Goal: Information Seeking & Learning: Learn about a topic

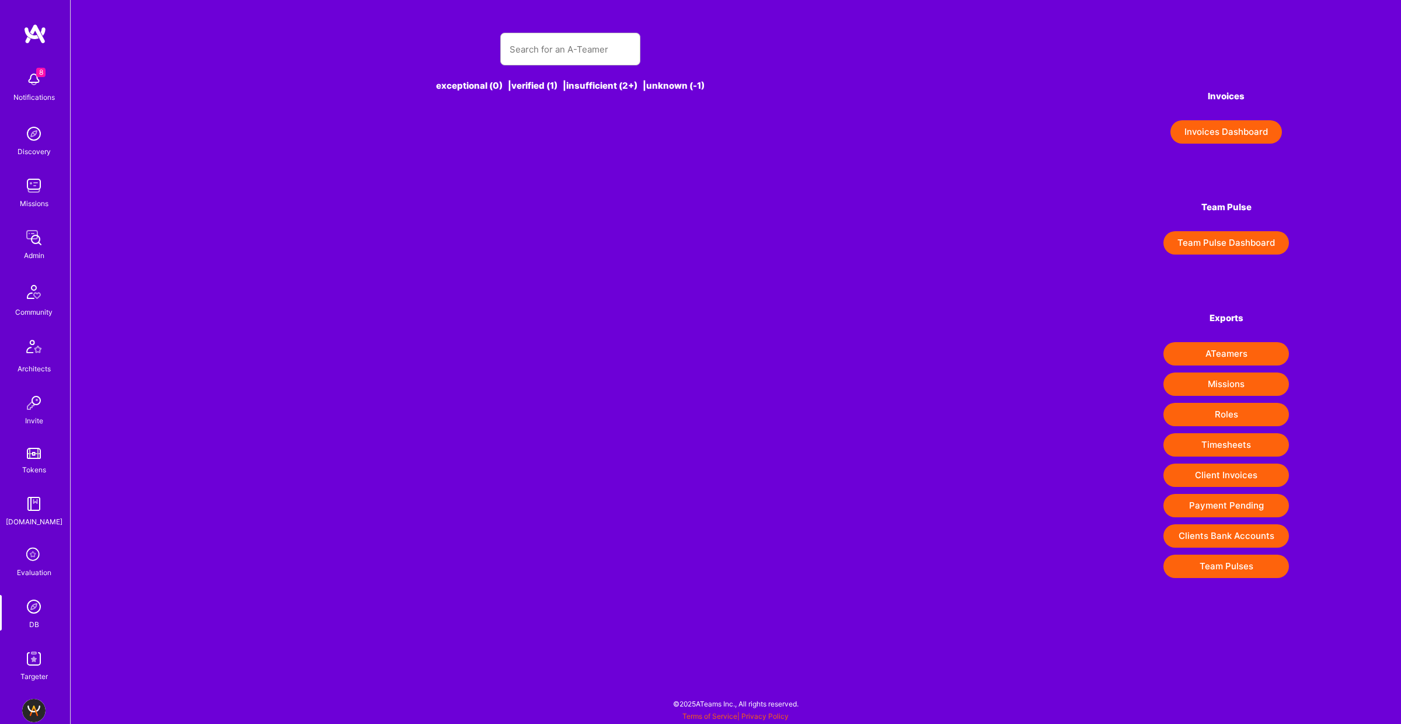
type input "uday.pandey"
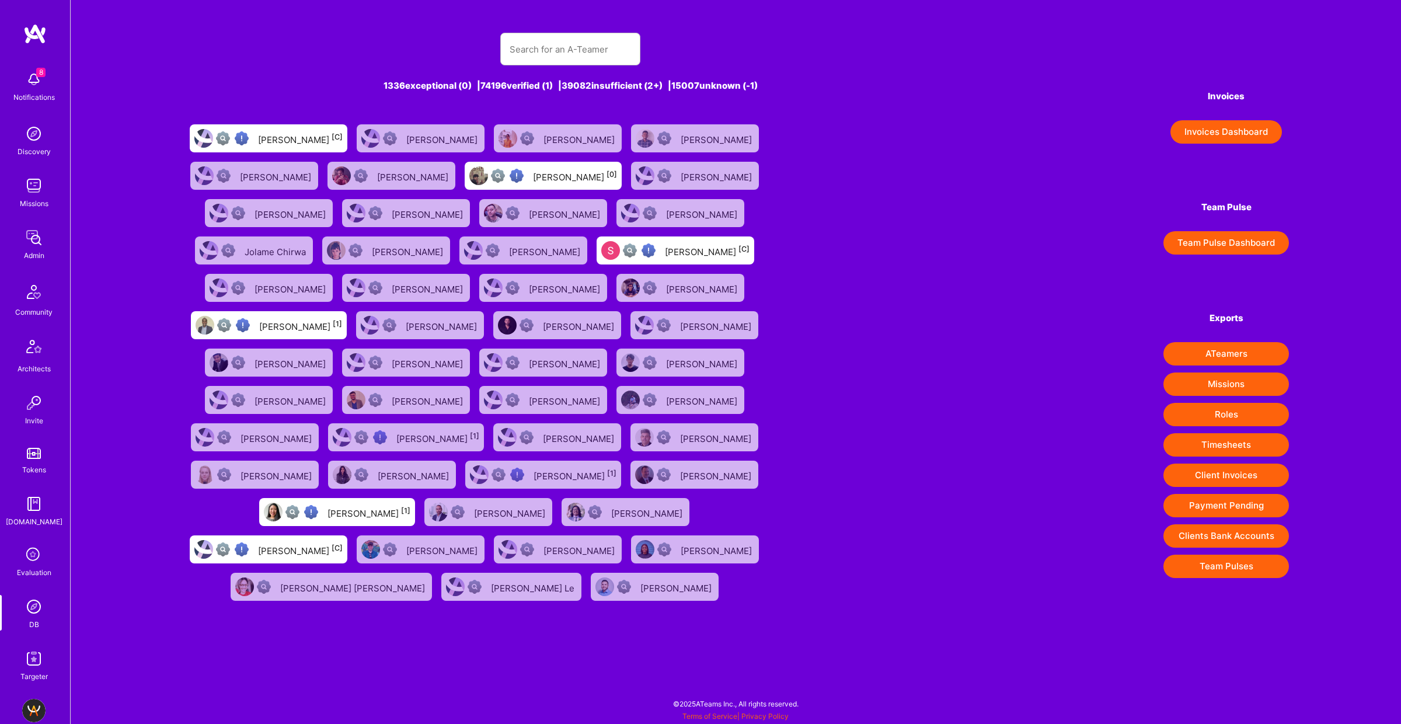
click at [536, 47] on input "text" at bounding box center [570, 49] width 121 height 30
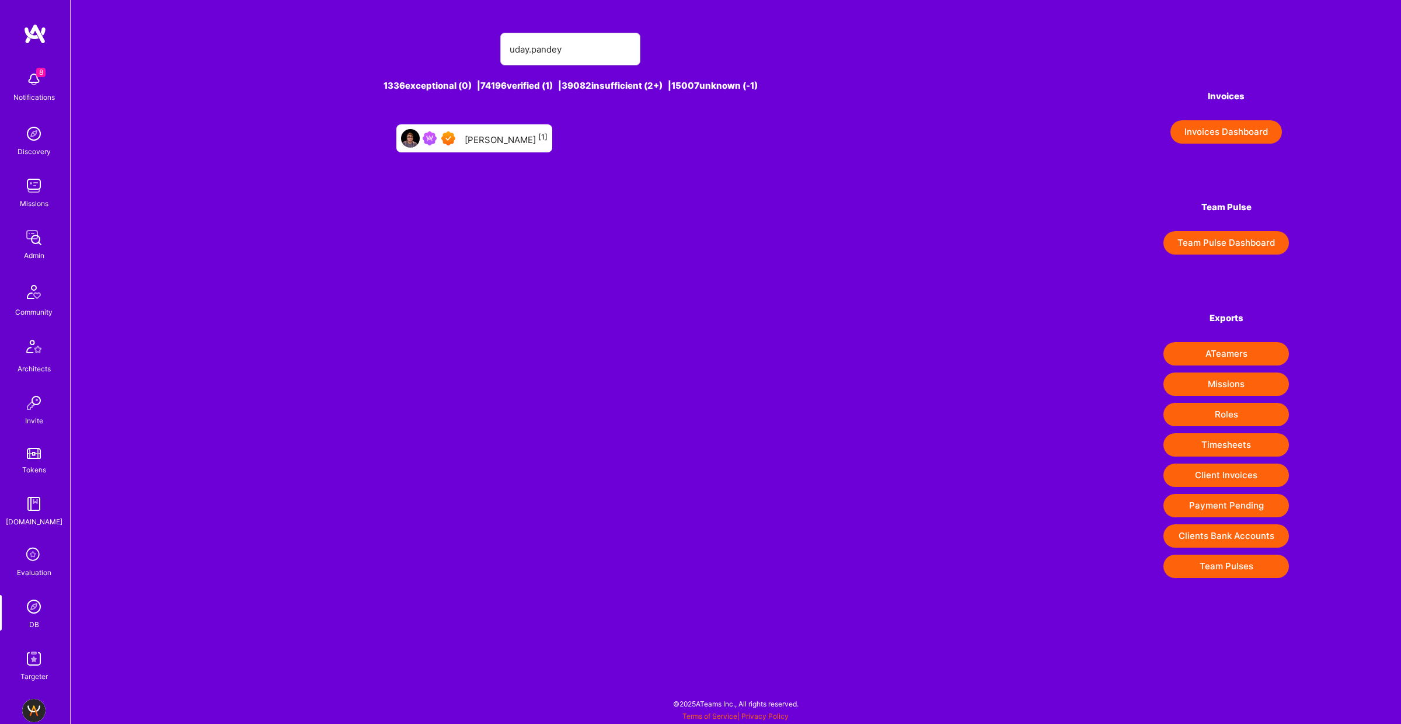
type input "uday.pandey"
click at [499, 137] on div "[PERSON_NAME] [1]" at bounding box center [506, 138] width 83 height 15
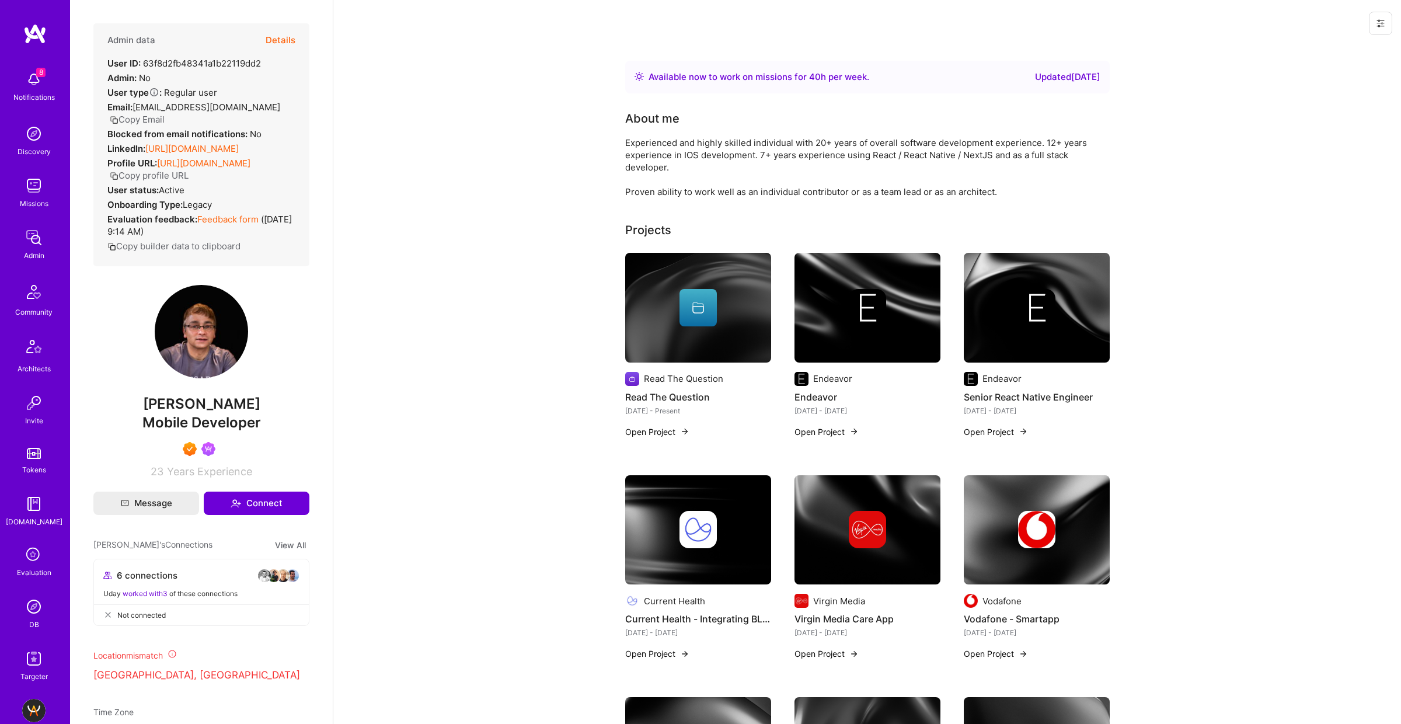
click at [284, 41] on button "Details" at bounding box center [281, 40] width 30 height 34
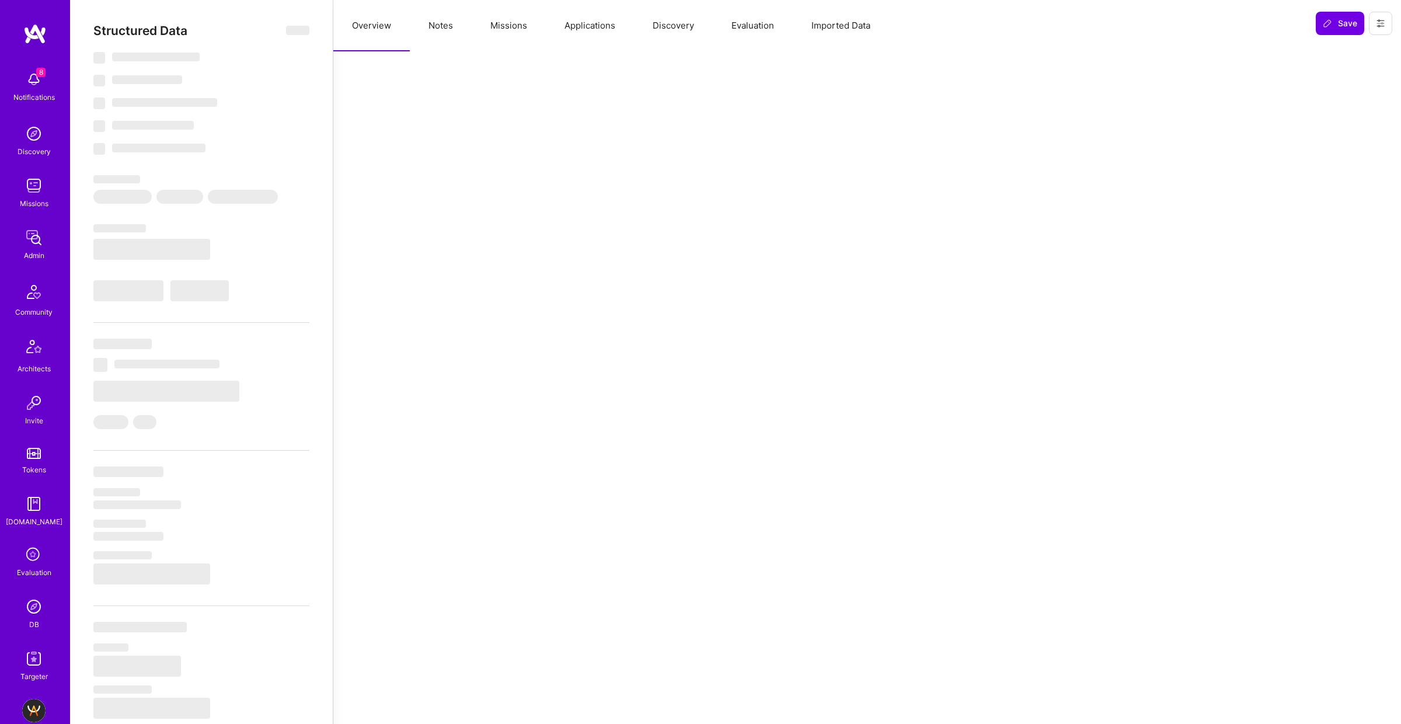
click at [512, 29] on button "Missions" at bounding box center [509, 25] width 74 height 51
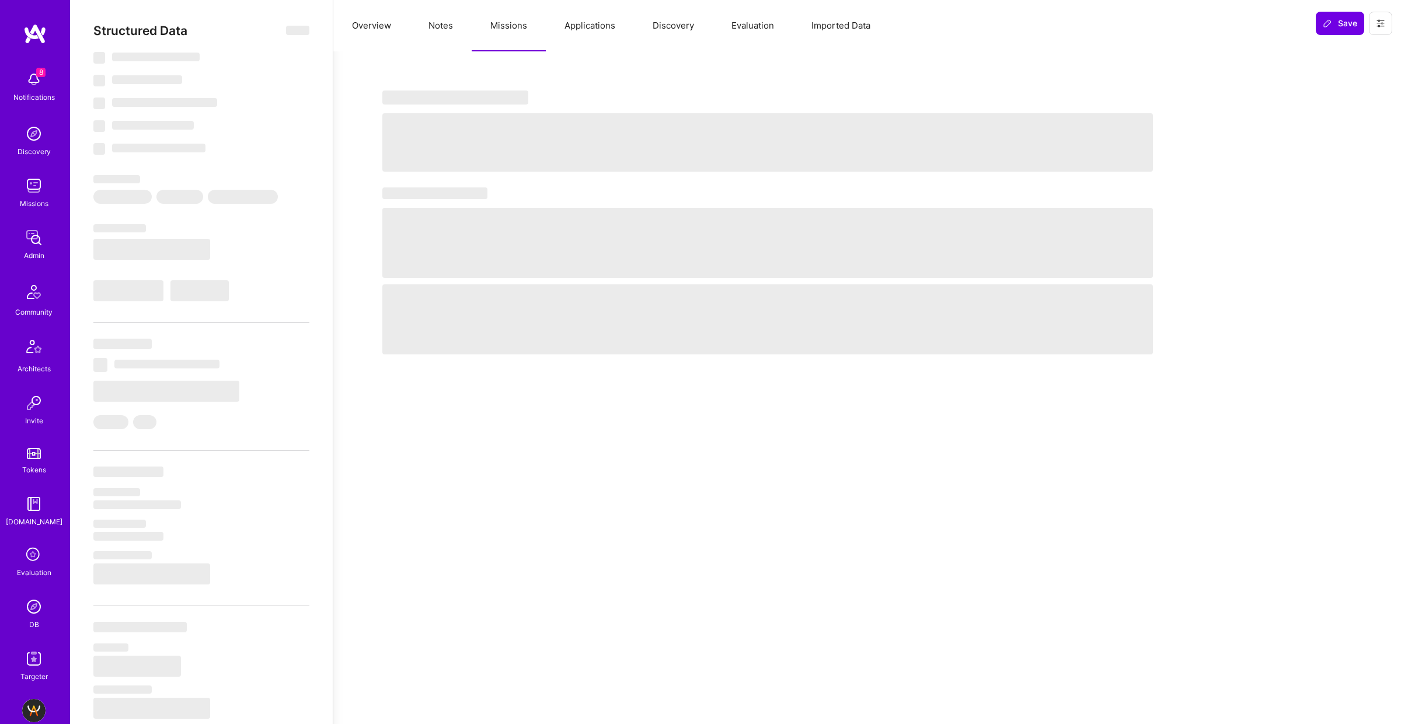
select select "Right Now"
select select "7"
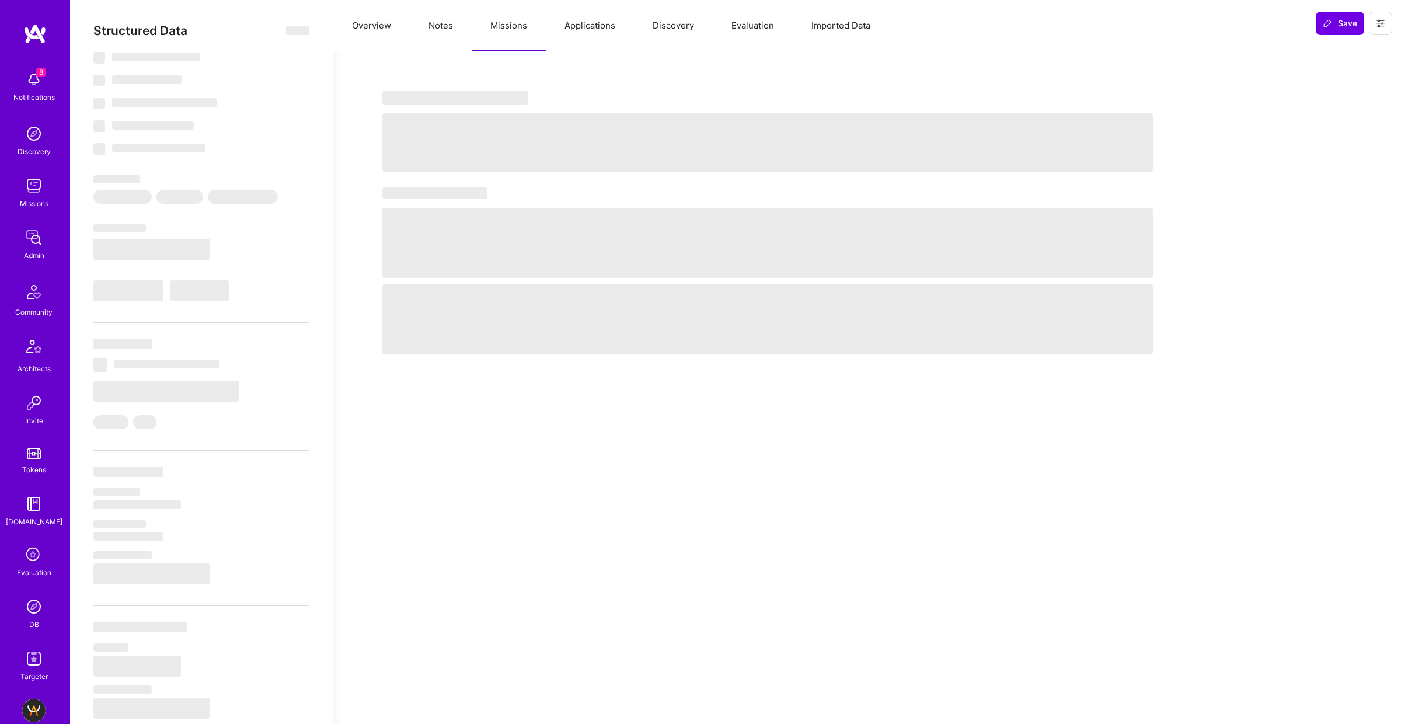
select select "GB"
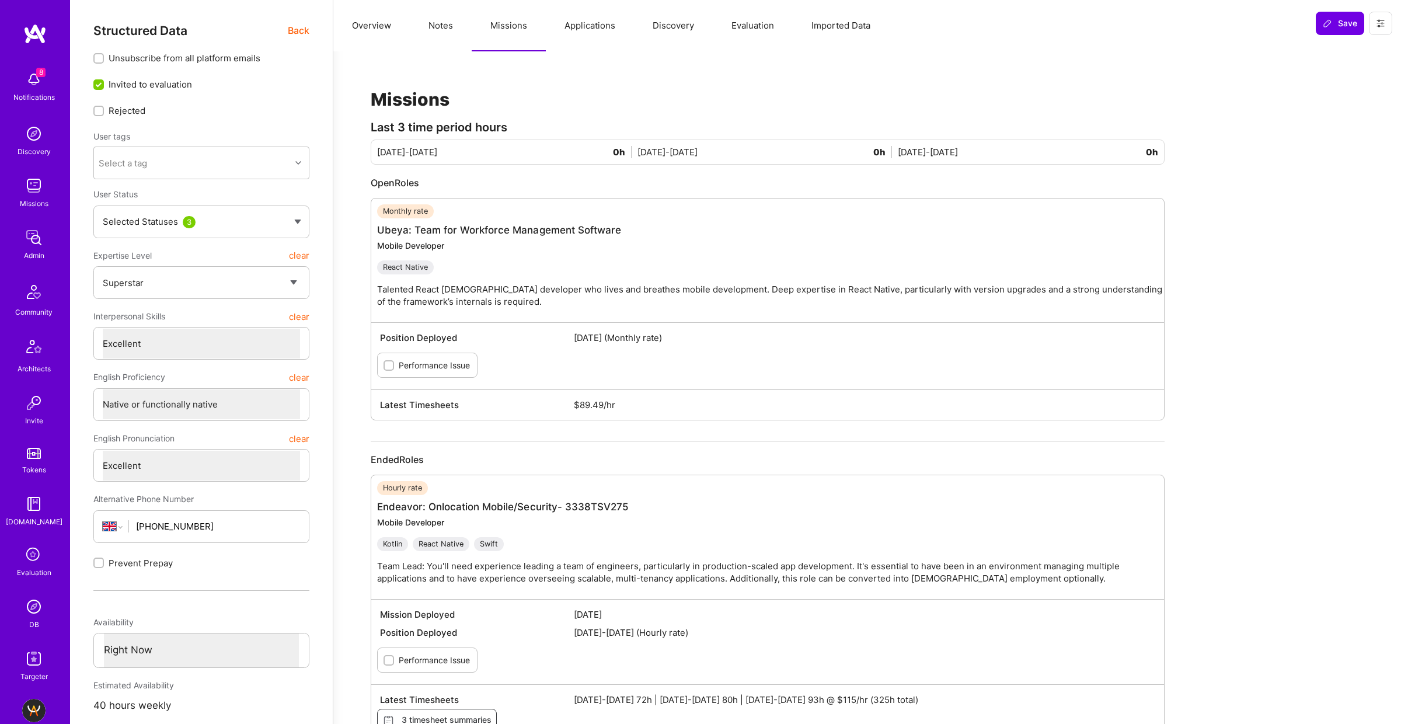
click at [428, 24] on button "Notes" at bounding box center [441, 25] width 62 height 51
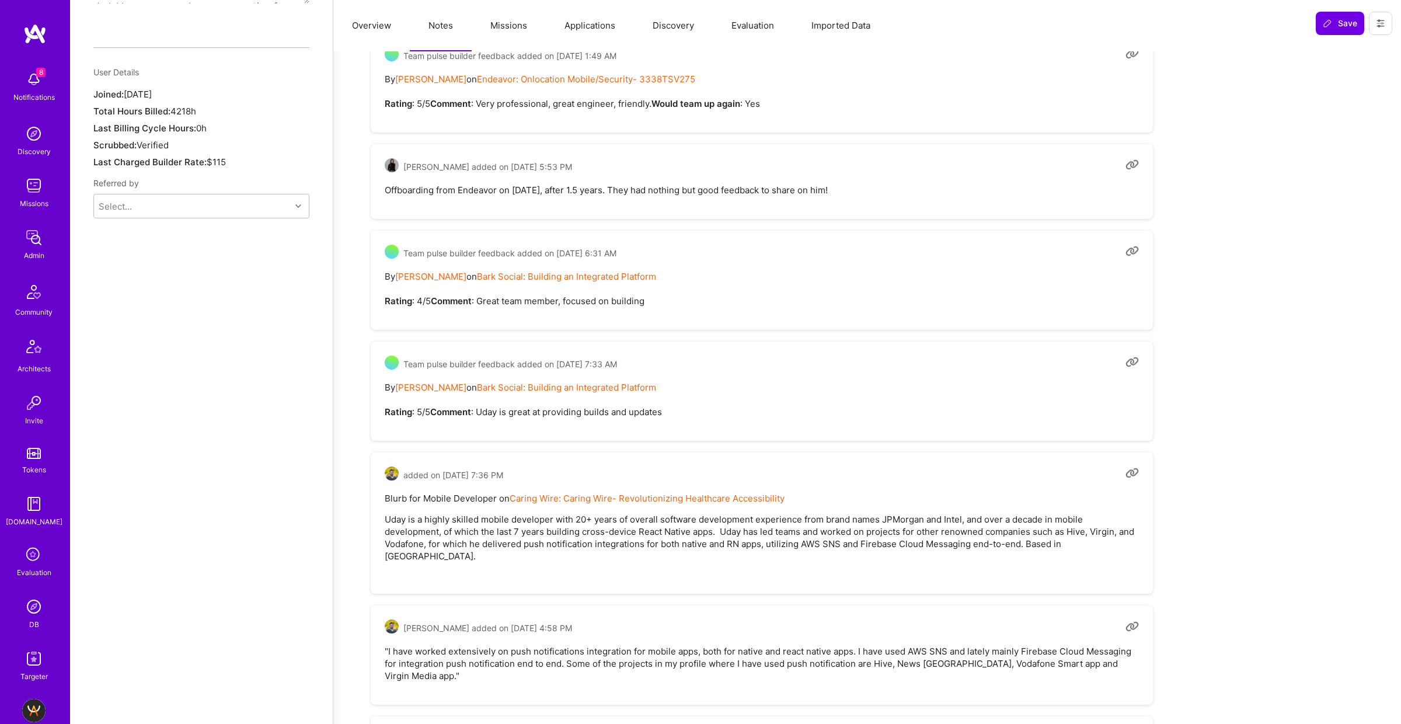
scroll to position [837, 0]
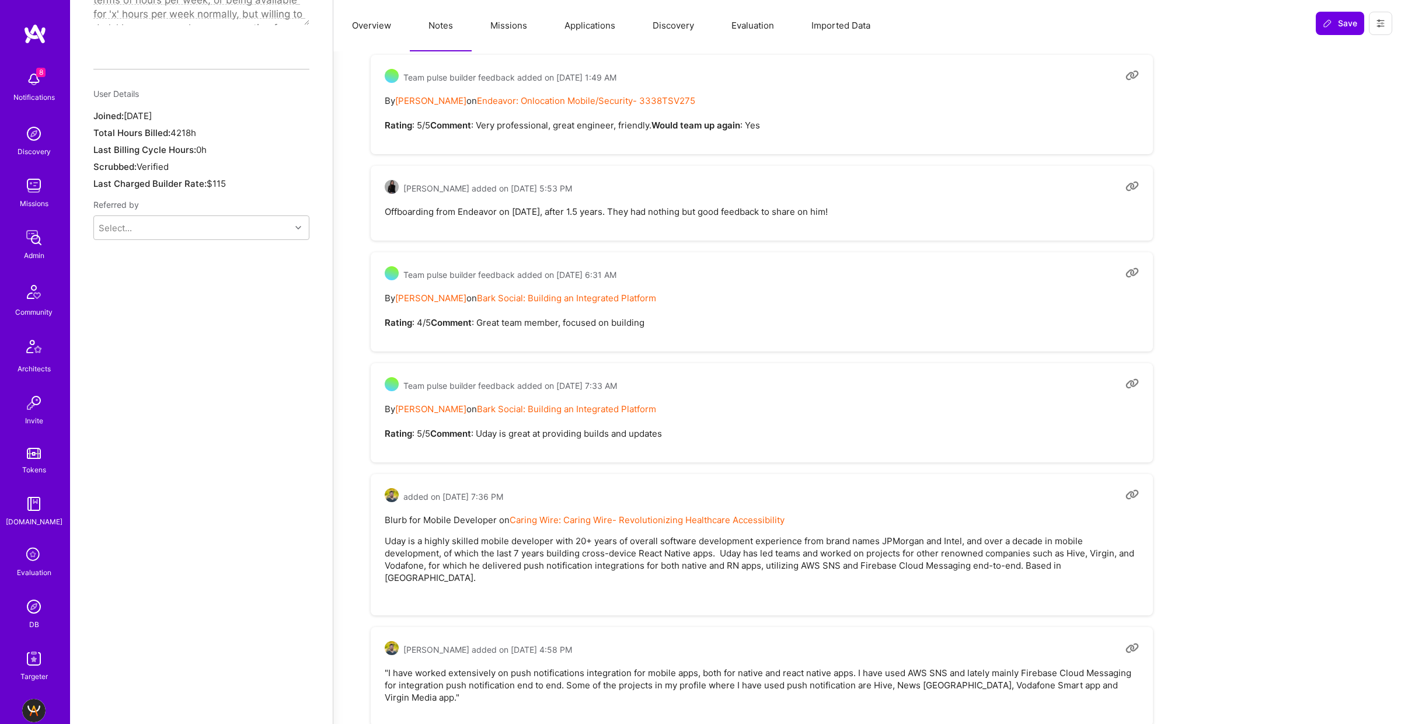
click at [374, 23] on button "Overview" at bounding box center [371, 25] width 76 height 51
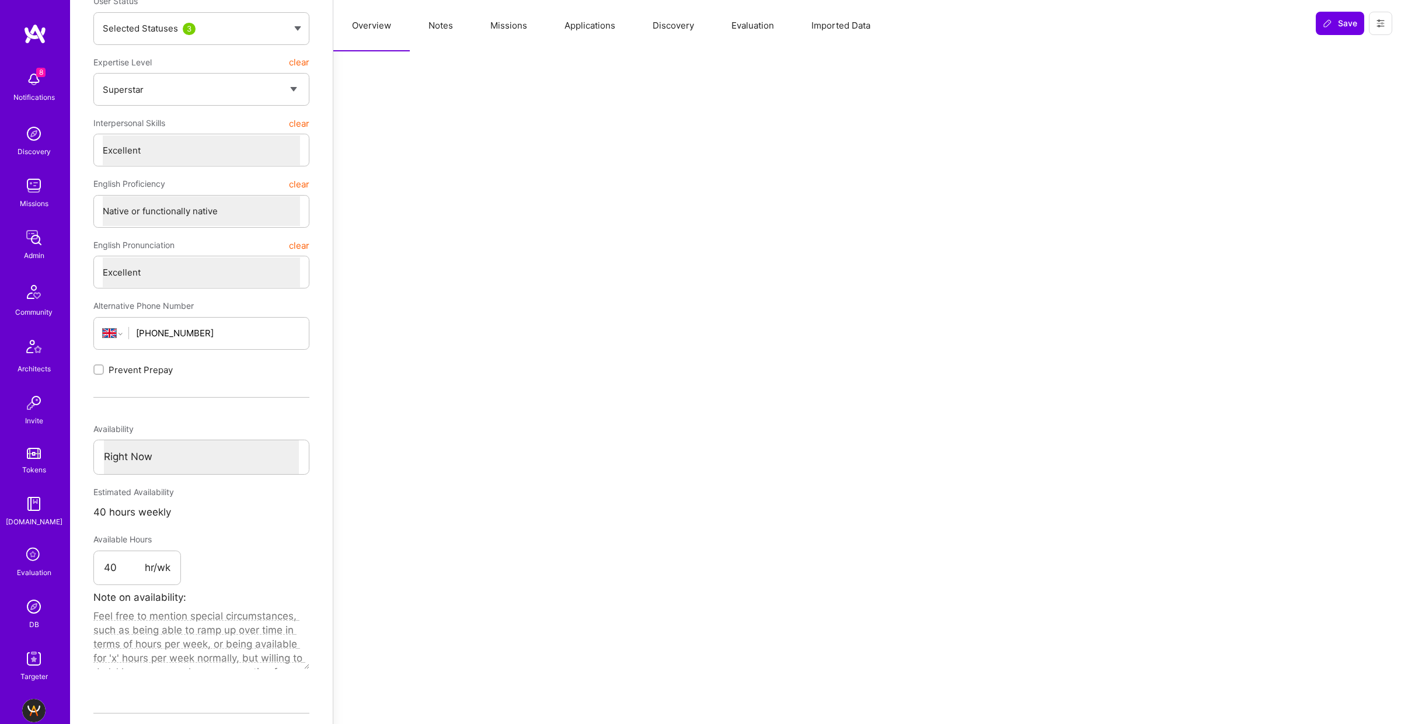
scroll to position [0, 0]
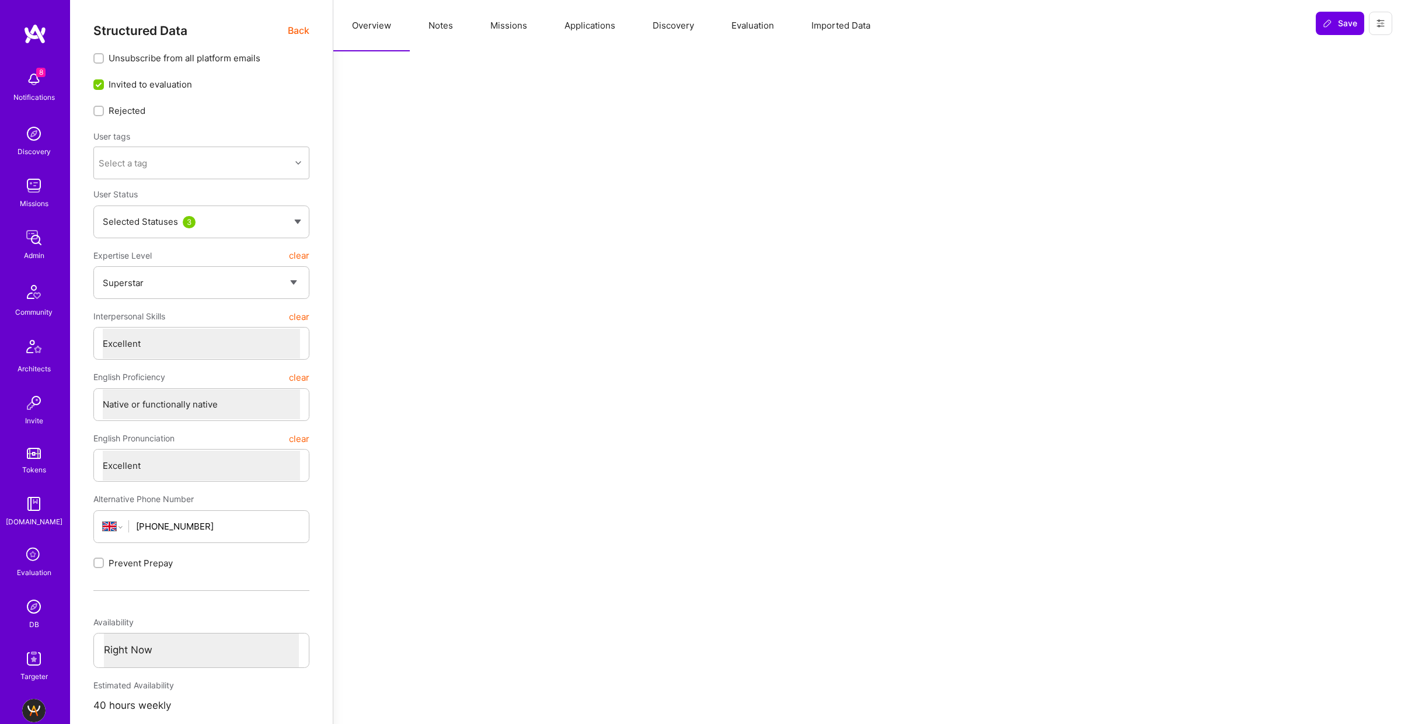
click at [304, 29] on span "Back" at bounding box center [299, 30] width 22 height 15
click at [299, 33] on span "Back" at bounding box center [299, 30] width 22 height 15
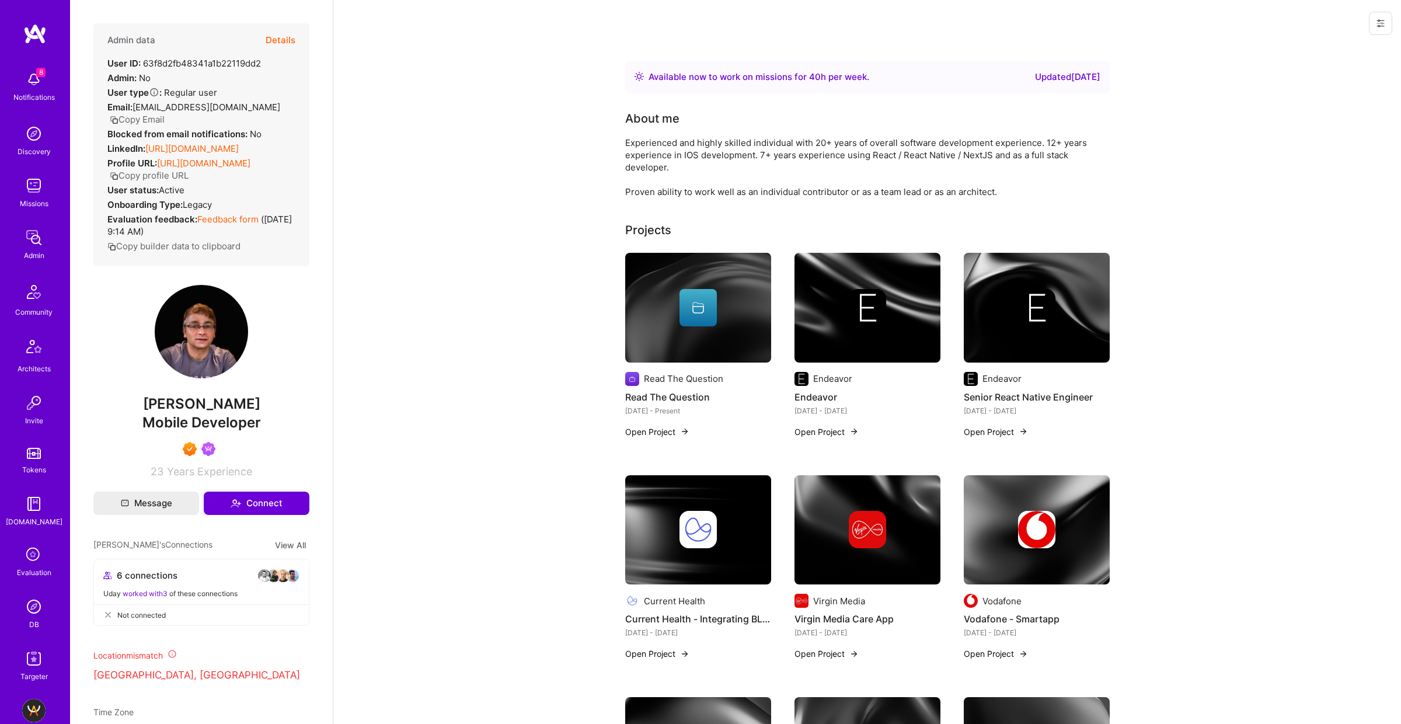
click at [208, 149] on link "[URL][DOMAIN_NAME]" at bounding box center [191, 148] width 93 height 11
click at [276, 40] on button "Details" at bounding box center [281, 40] width 30 height 34
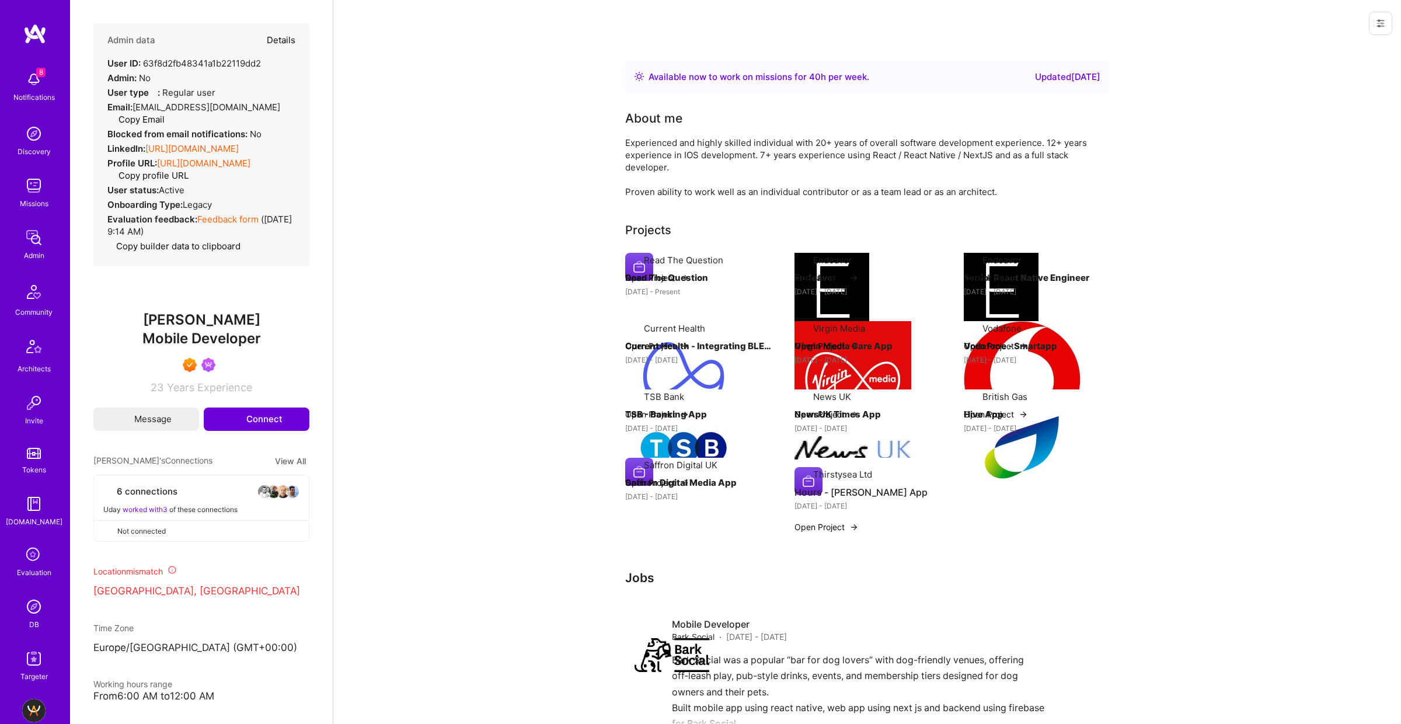
type textarea "x"
select select "7"
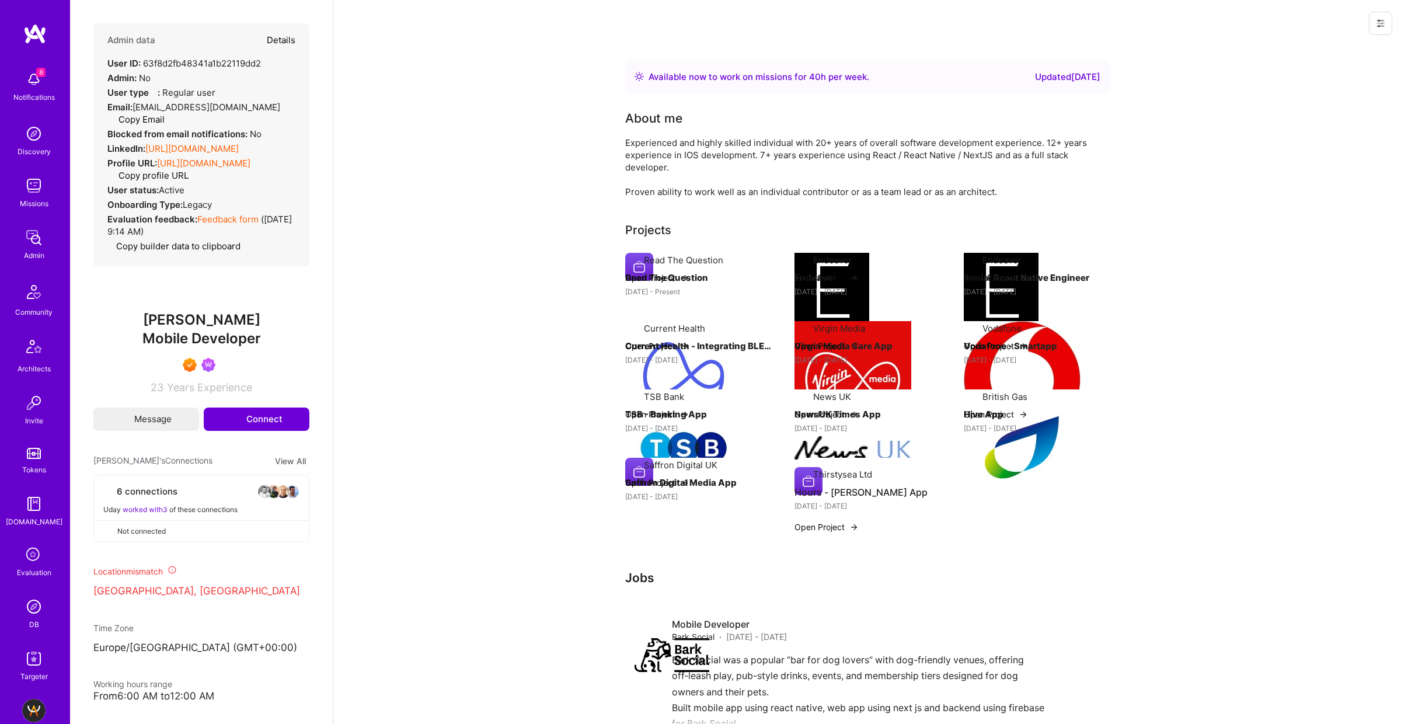
select select "GB"
select select "Right Now"
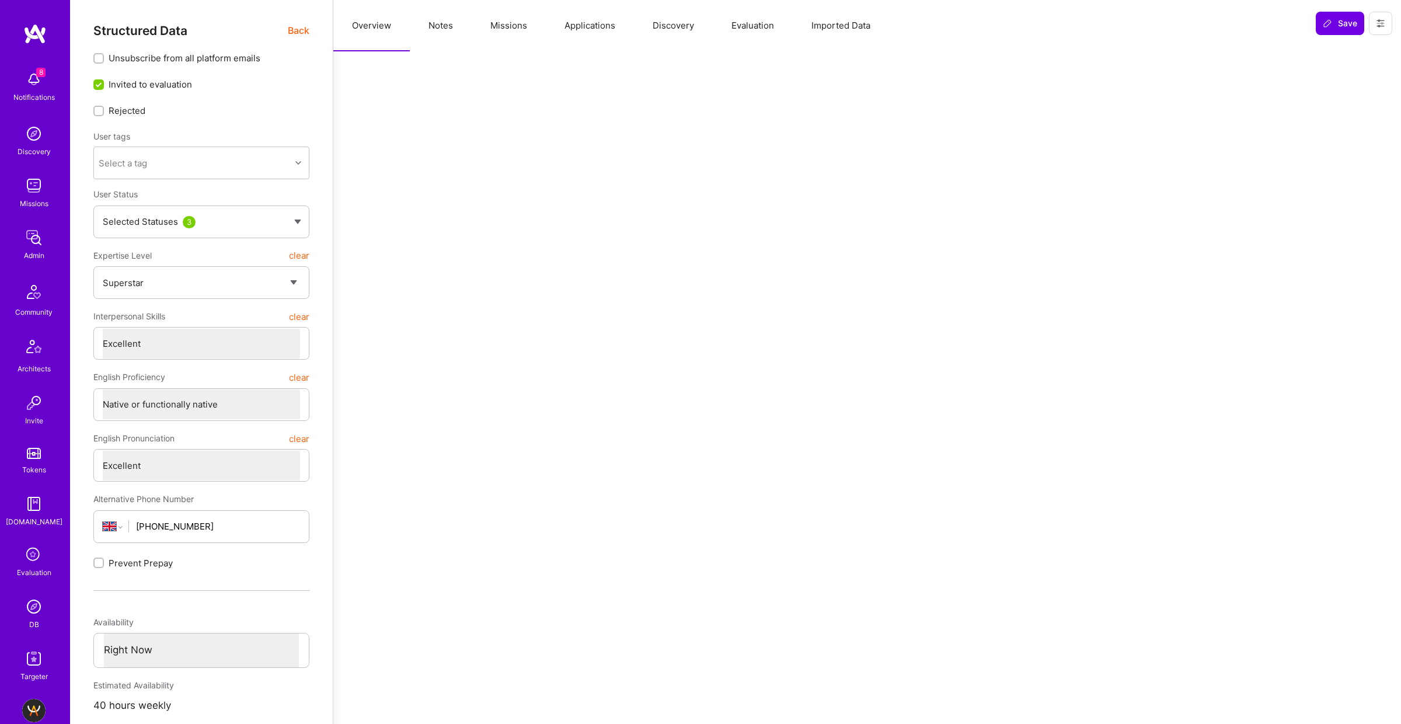
click at [514, 25] on button "Missions" at bounding box center [509, 25] width 74 height 51
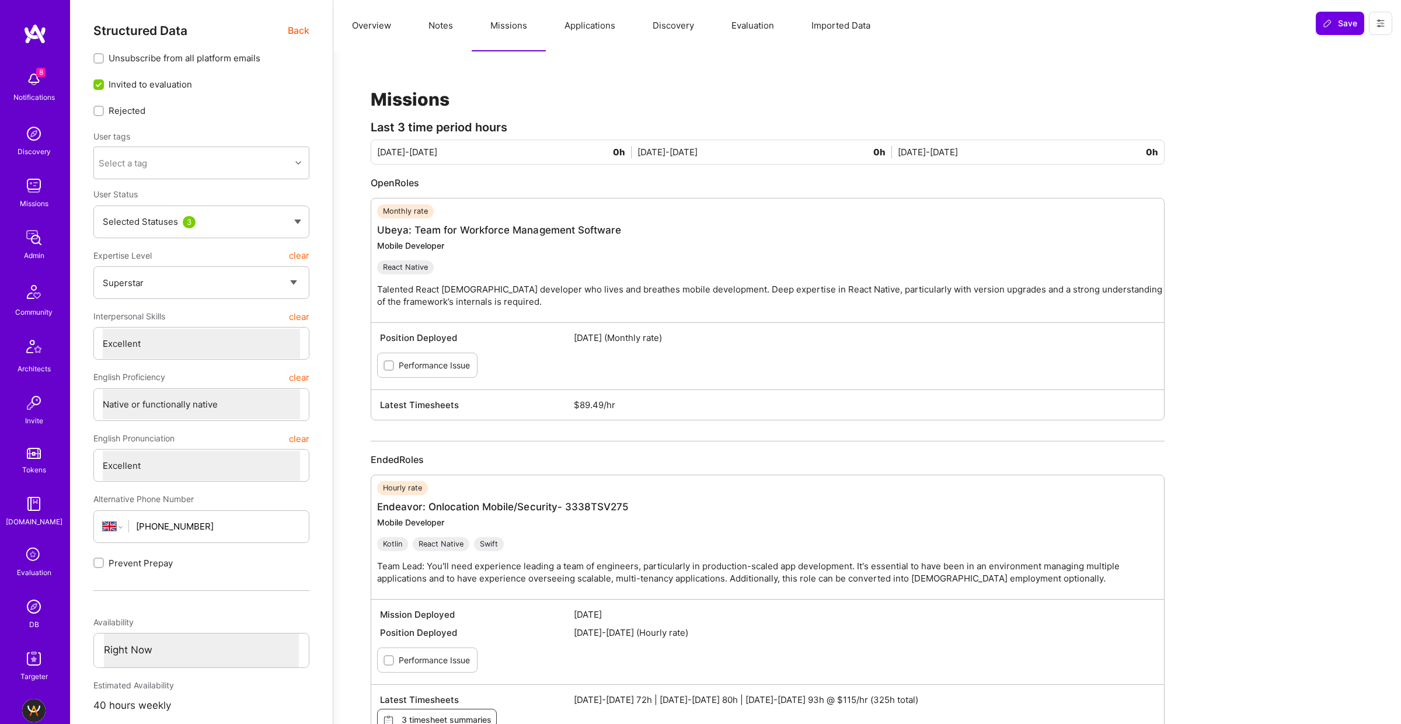
click at [601, 21] on button "Applications" at bounding box center [590, 25] width 88 height 51
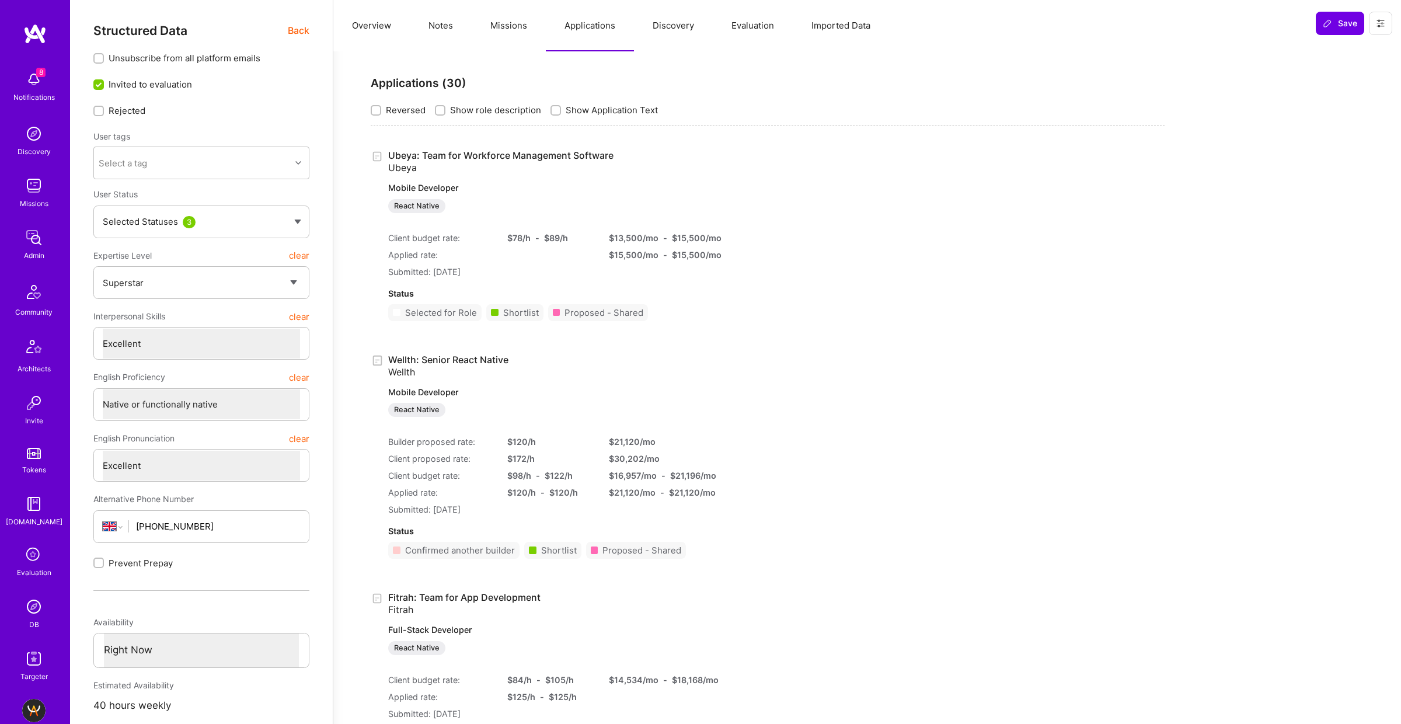
click at [449, 26] on button "Notes" at bounding box center [441, 25] width 62 height 51
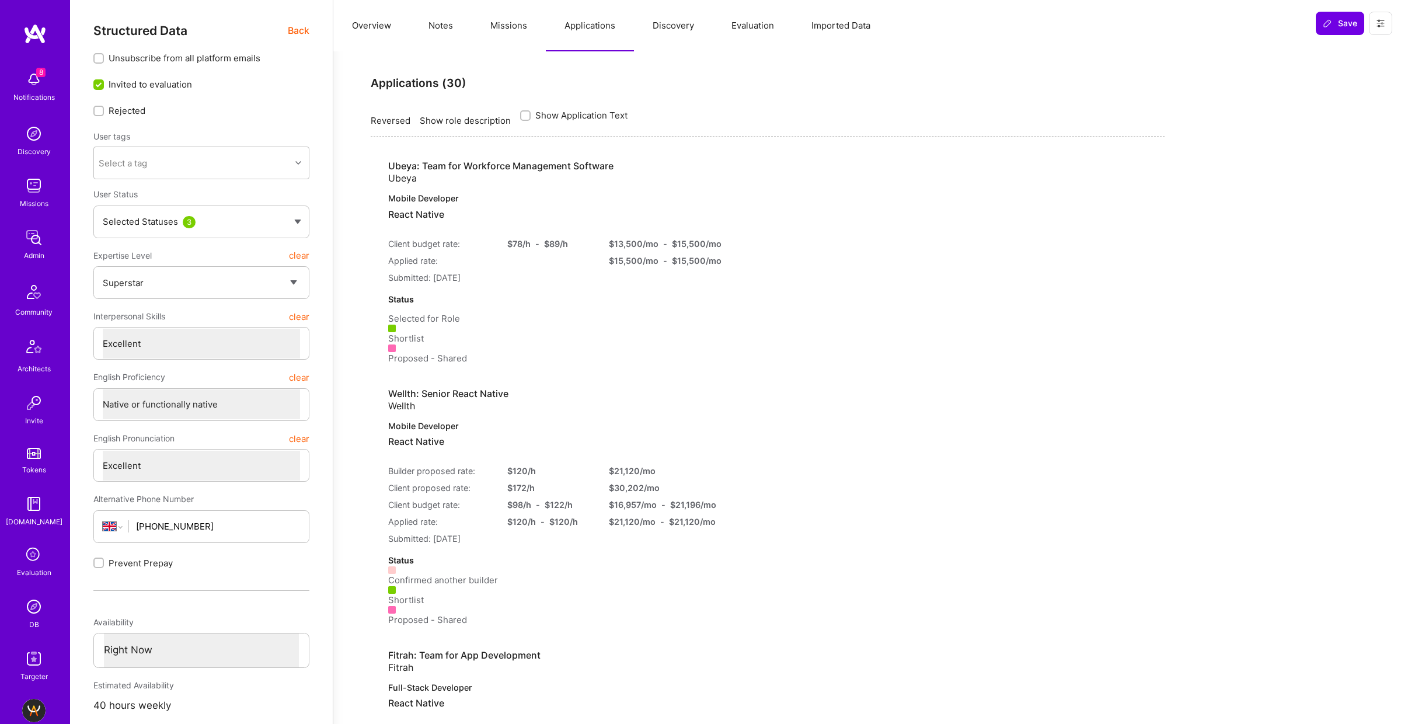
type textarea "x"
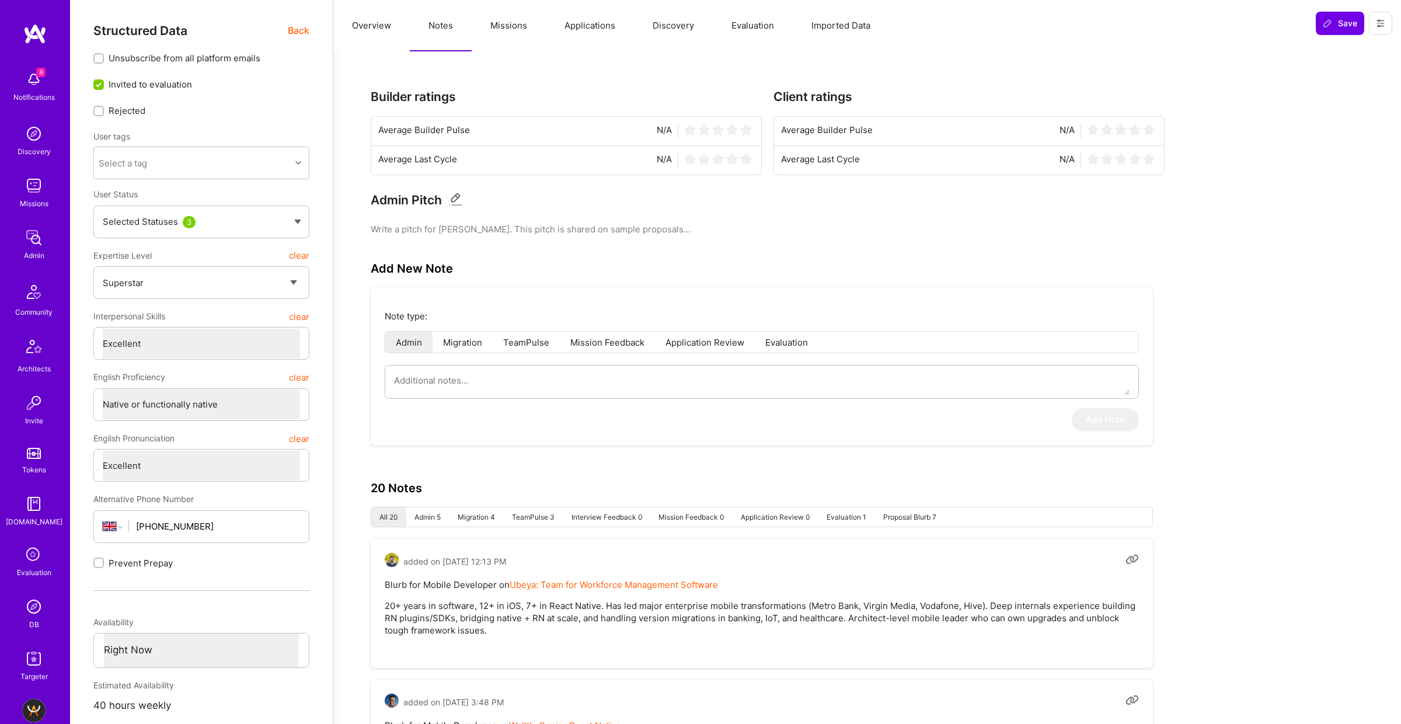
click at [379, 30] on button "Overview" at bounding box center [371, 25] width 76 height 51
